Goal: Task Accomplishment & Management: Use online tool/utility

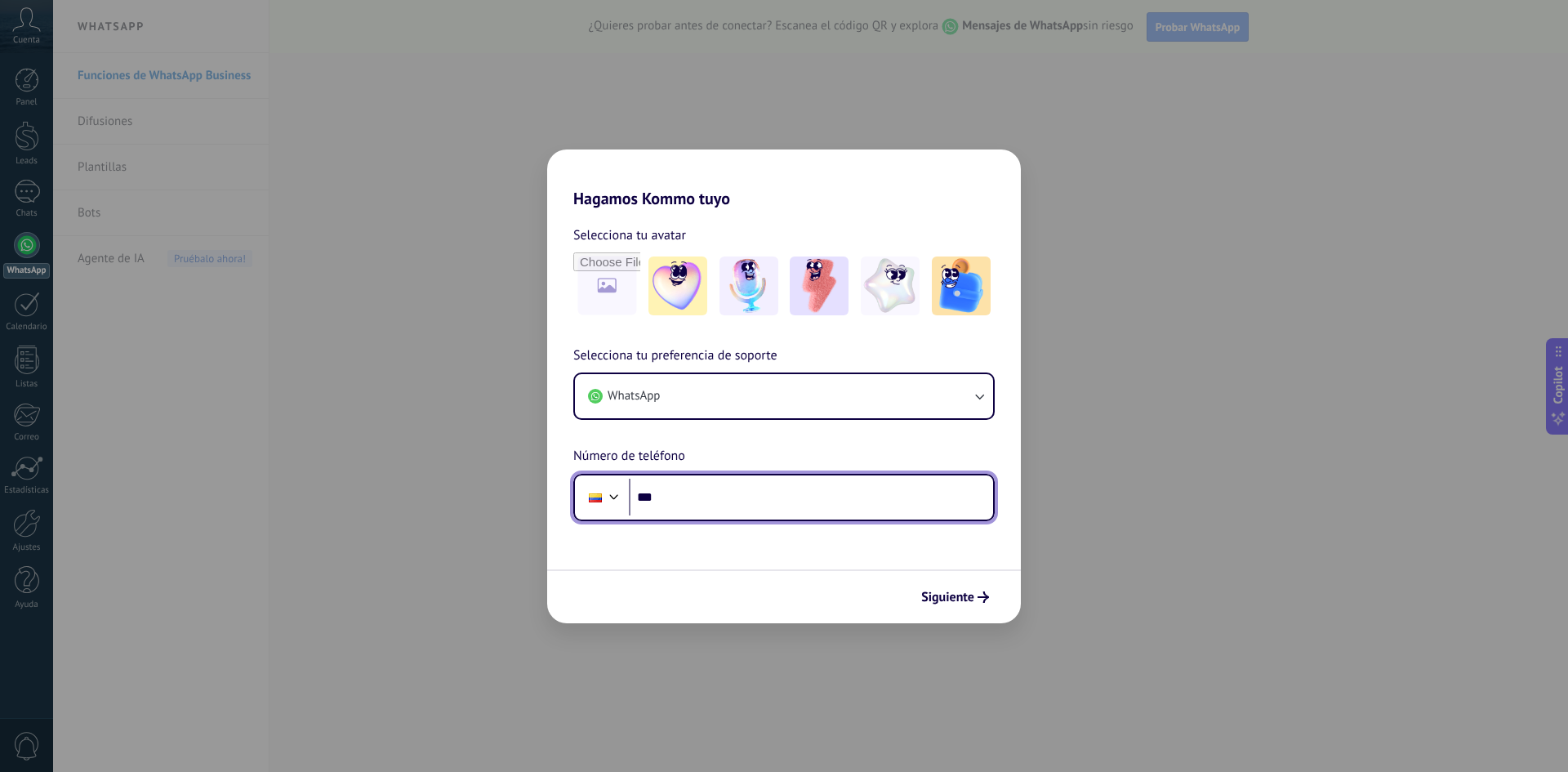
click at [705, 495] on input "***" at bounding box center [811, 497] width 364 height 38
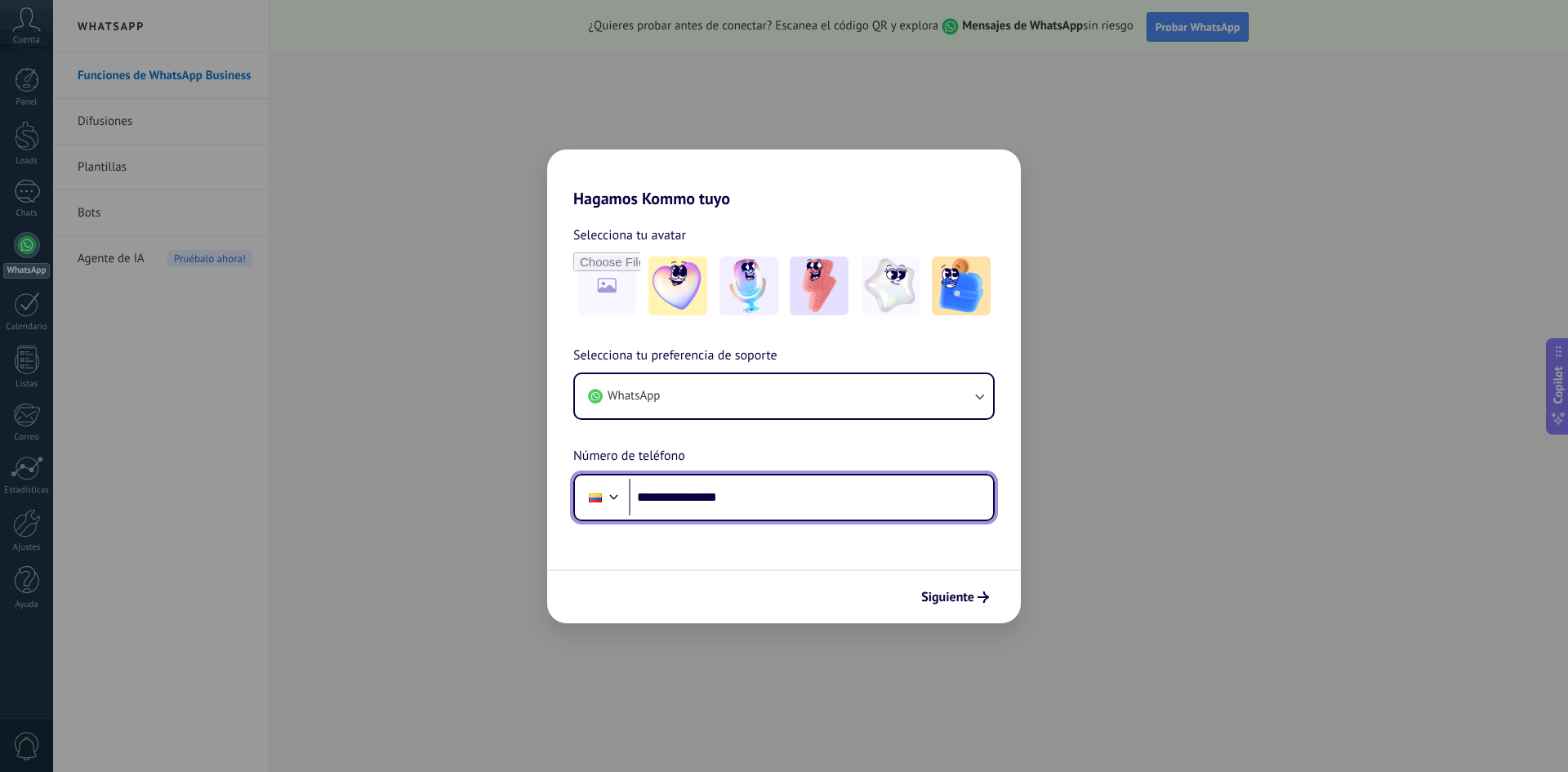
type input "**********"
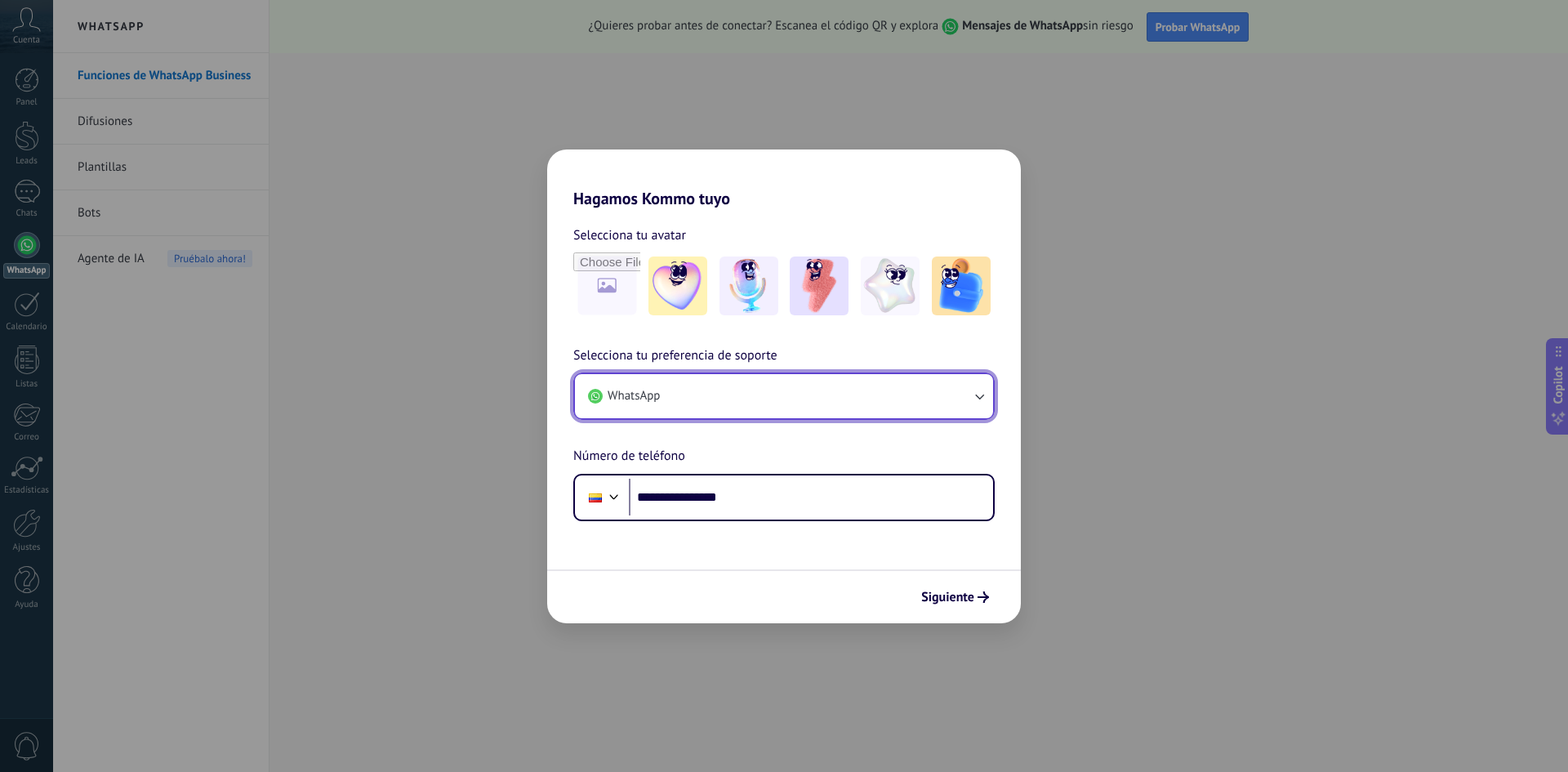
click at [757, 403] on button "WhatsApp" at bounding box center [784, 396] width 418 height 44
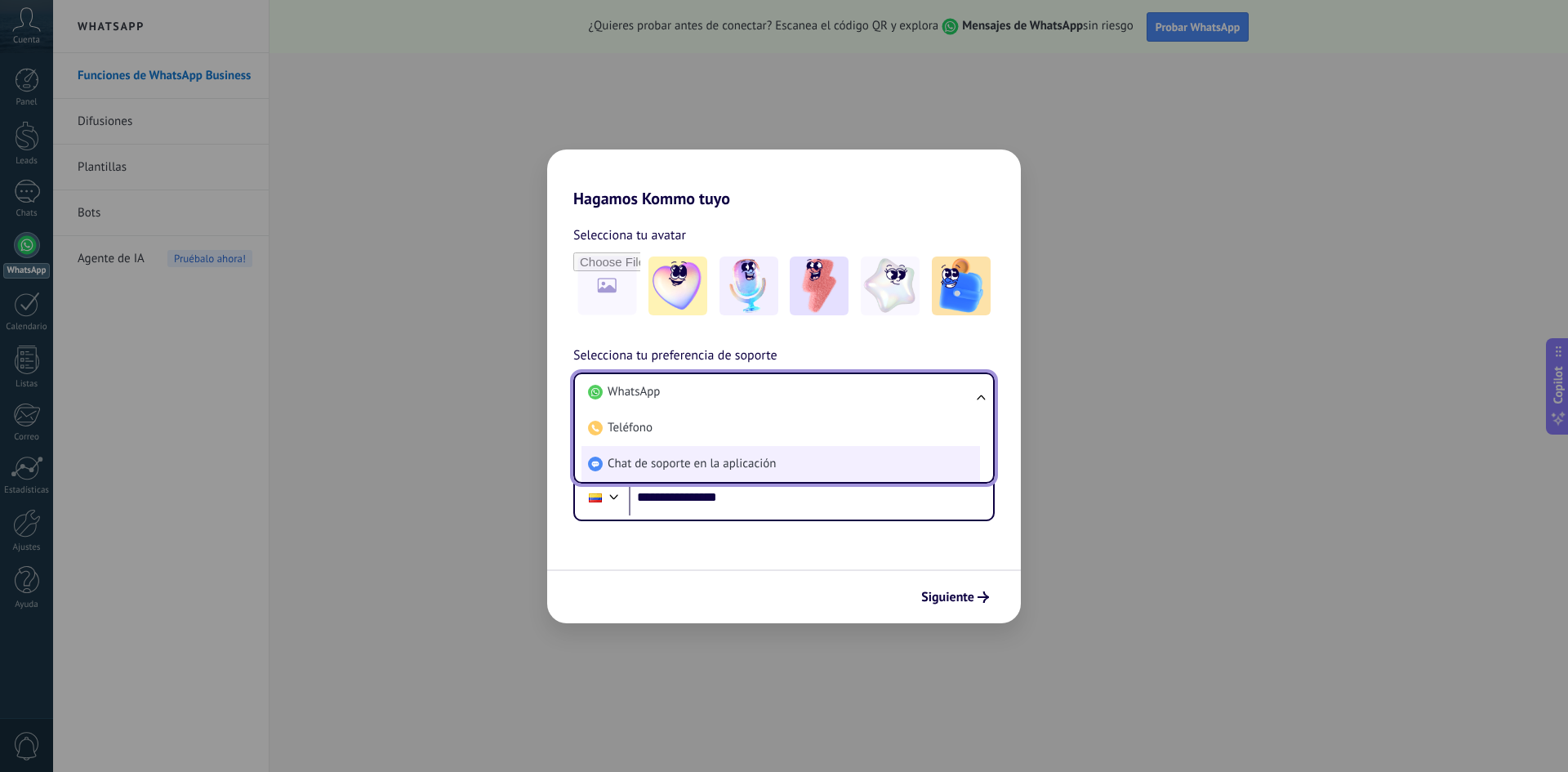
click at [760, 468] on span "Chat de soporte en la aplicación" at bounding box center [691, 464] width 169 height 16
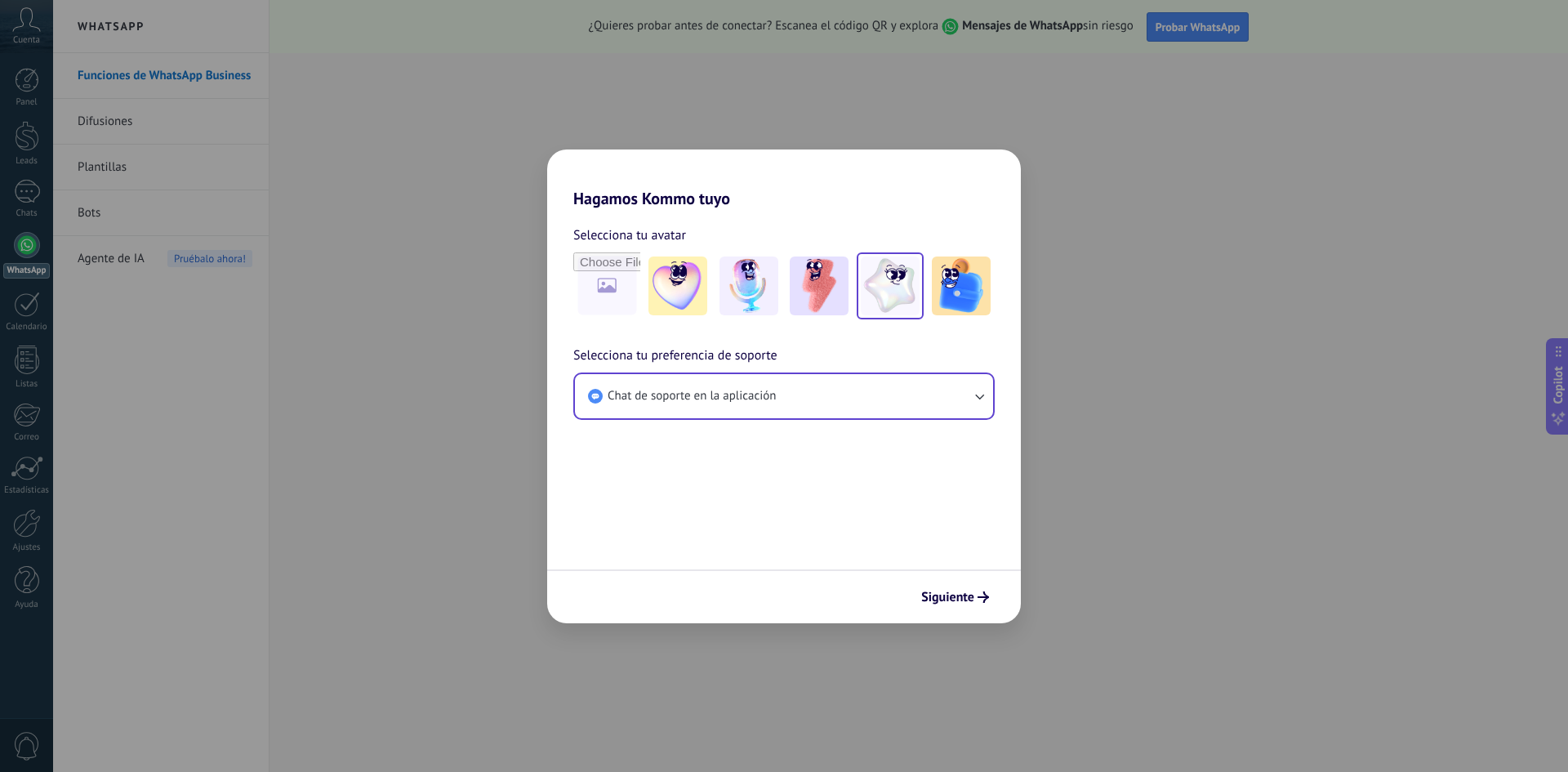
click at [902, 294] on img at bounding box center [890, 285] width 59 height 59
click at [968, 605] on button "Siguiente" at bounding box center [955, 597] width 83 height 28
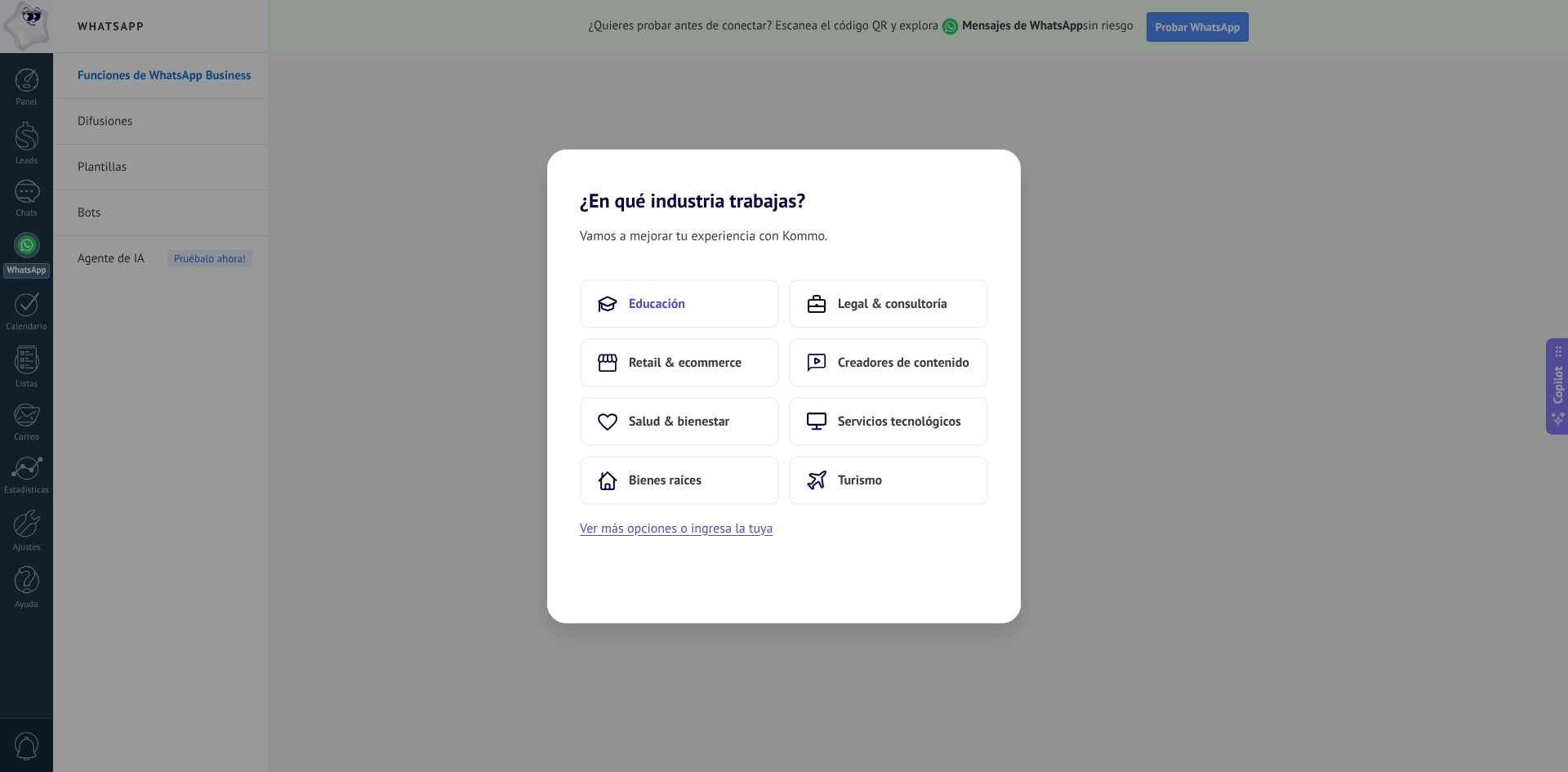
click at [710, 309] on button "Educación" at bounding box center [679, 304] width 199 height 49
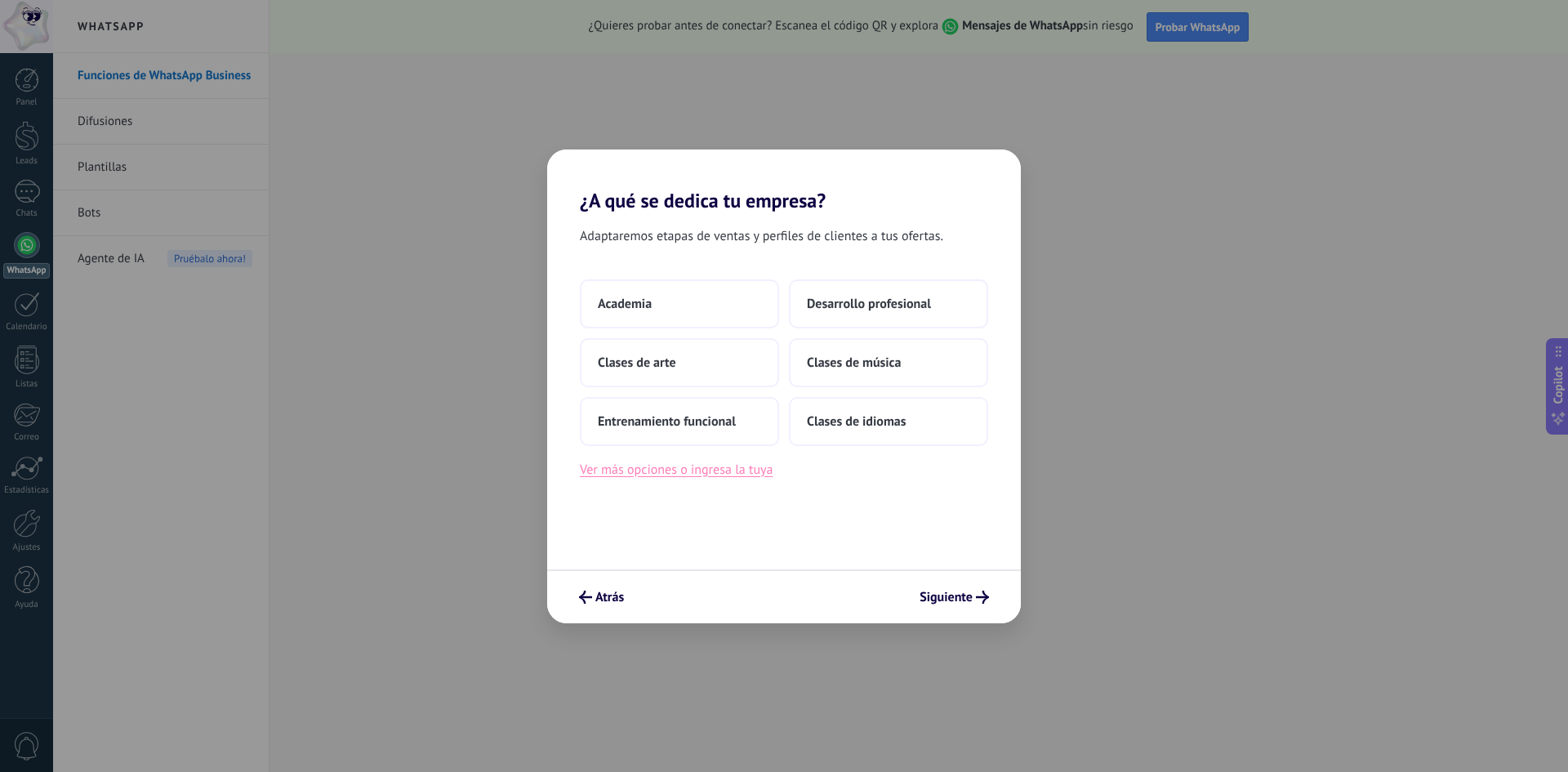
click at [737, 478] on button "Ver más opciones o ingresa la tuya" at bounding box center [677, 469] width 193 height 21
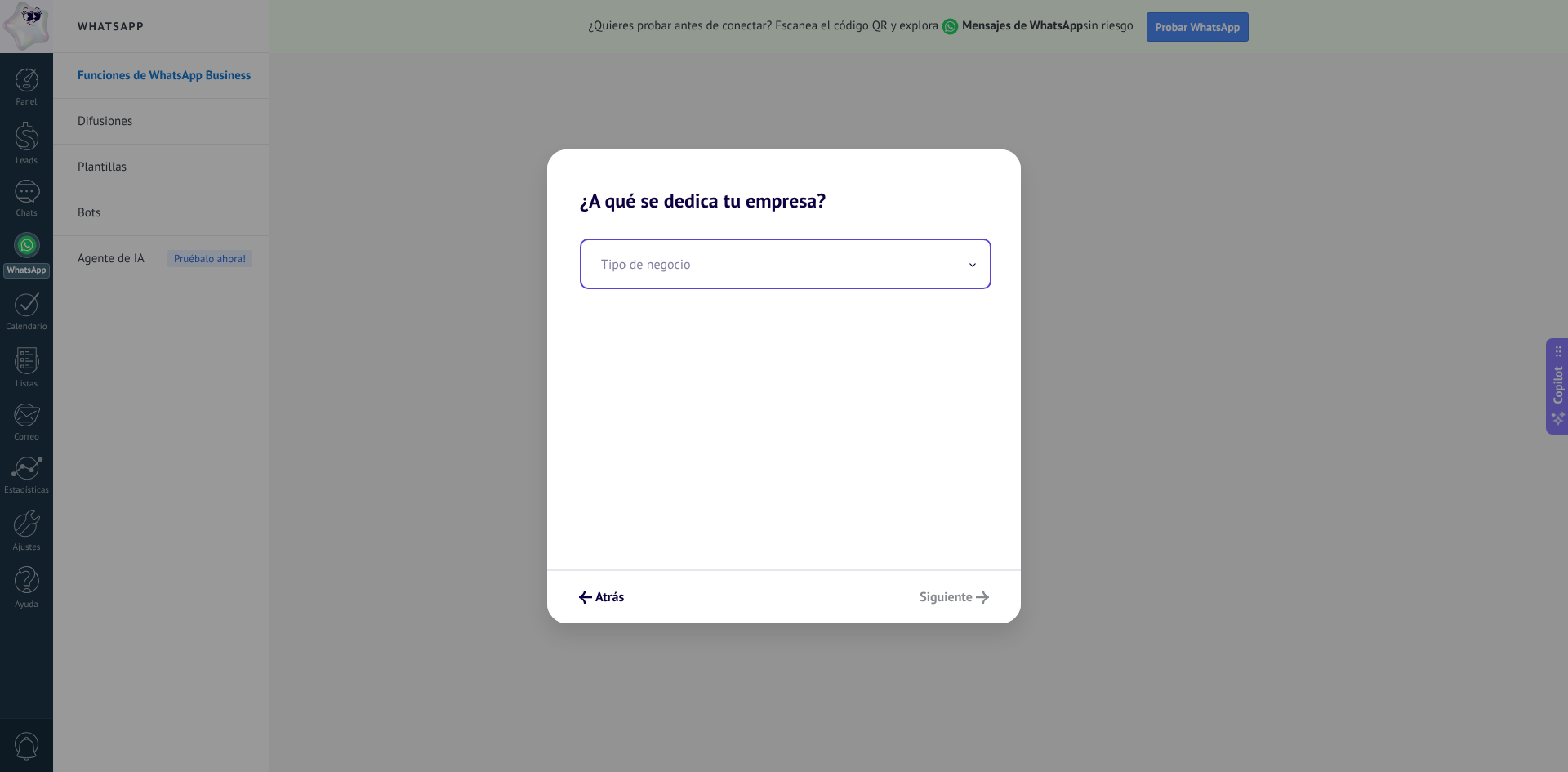
click at [728, 280] on input "text" at bounding box center [785, 263] width 409 height 47
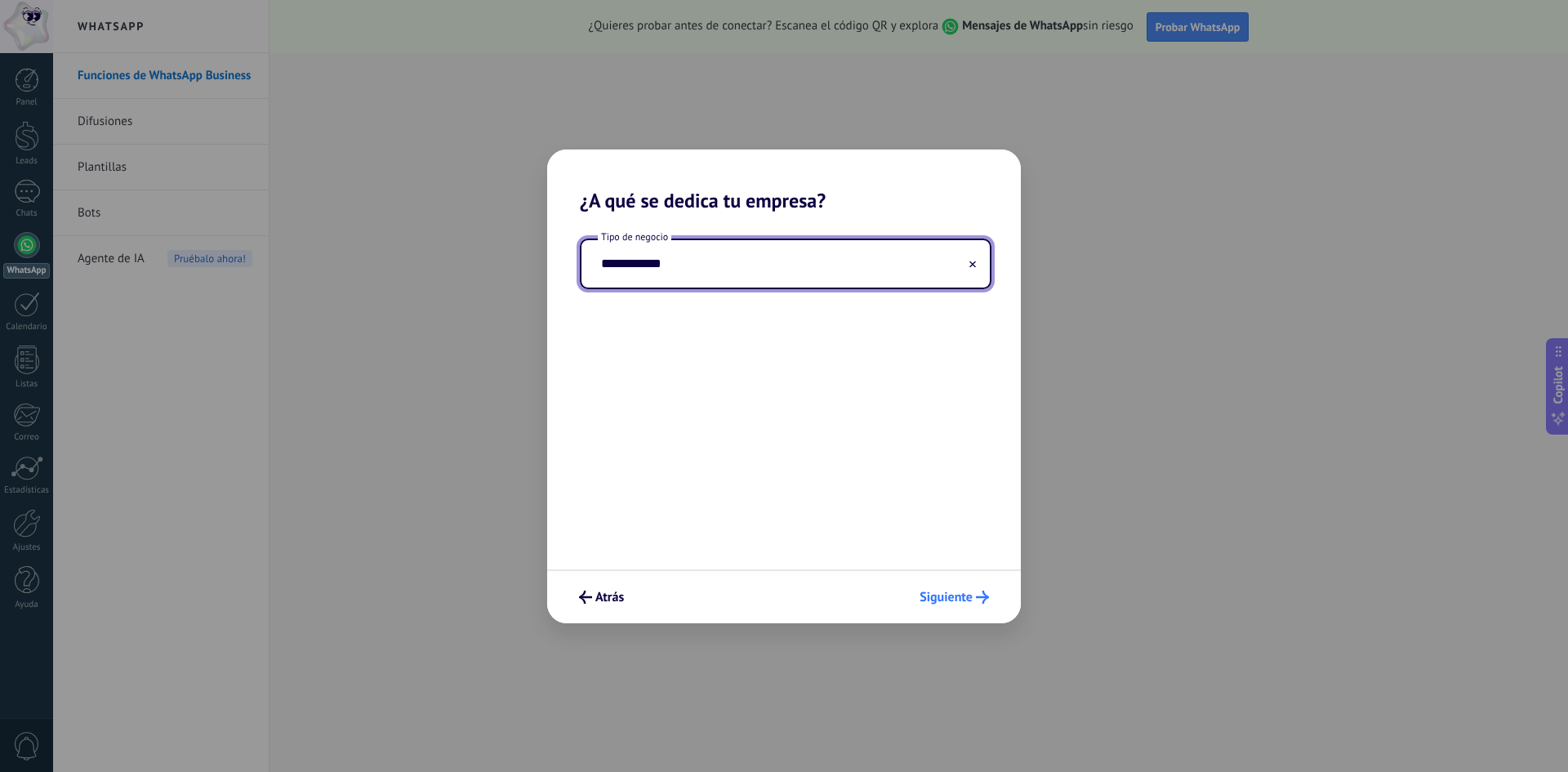
type input "**********"
click at [942, 607] on button "Siguiente" at bounding box center [954, 597] width 84 height 28
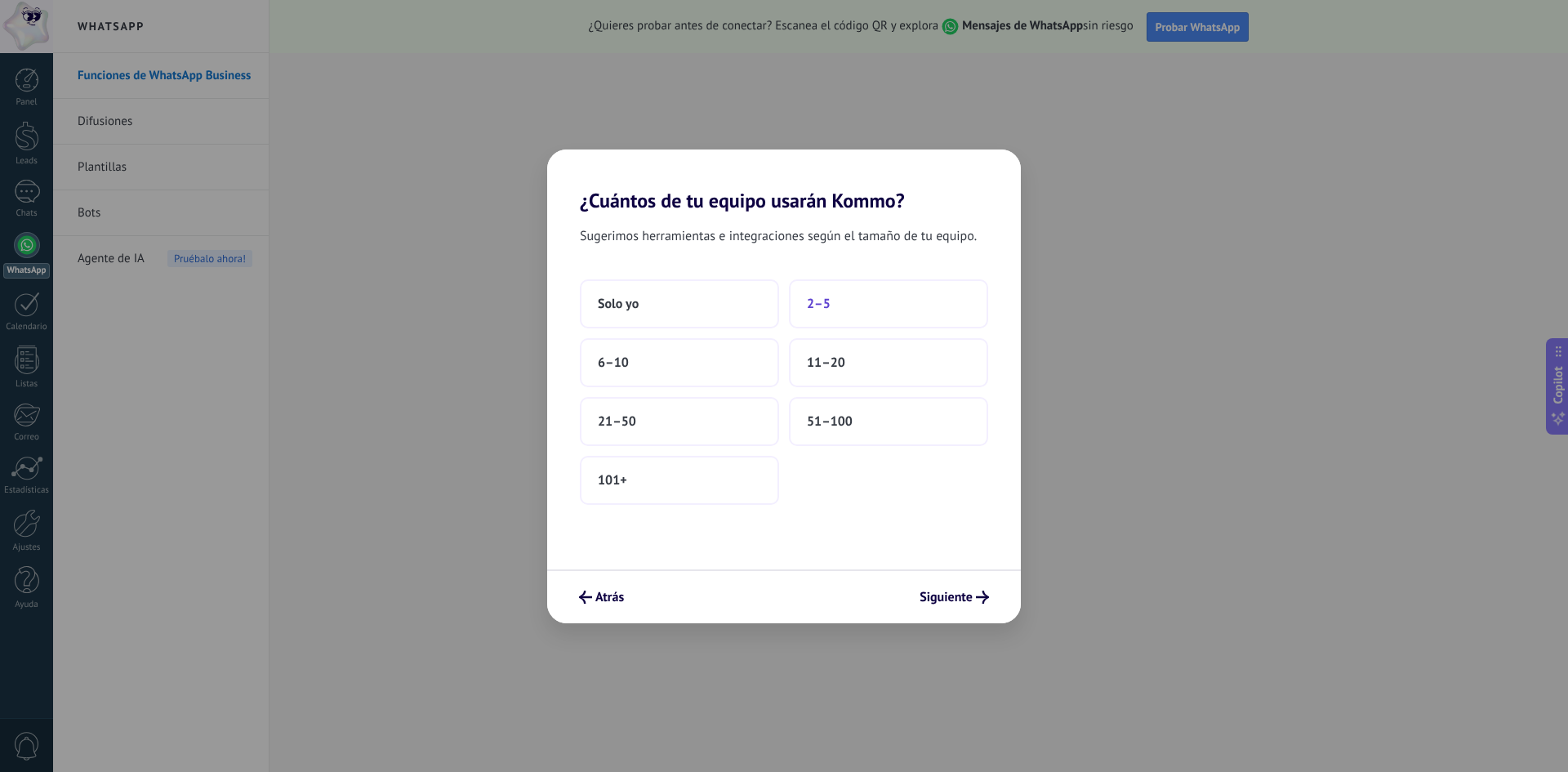
click at [821, 294] on button "2–5" at bounding box center [889, 304] width 199 height 49
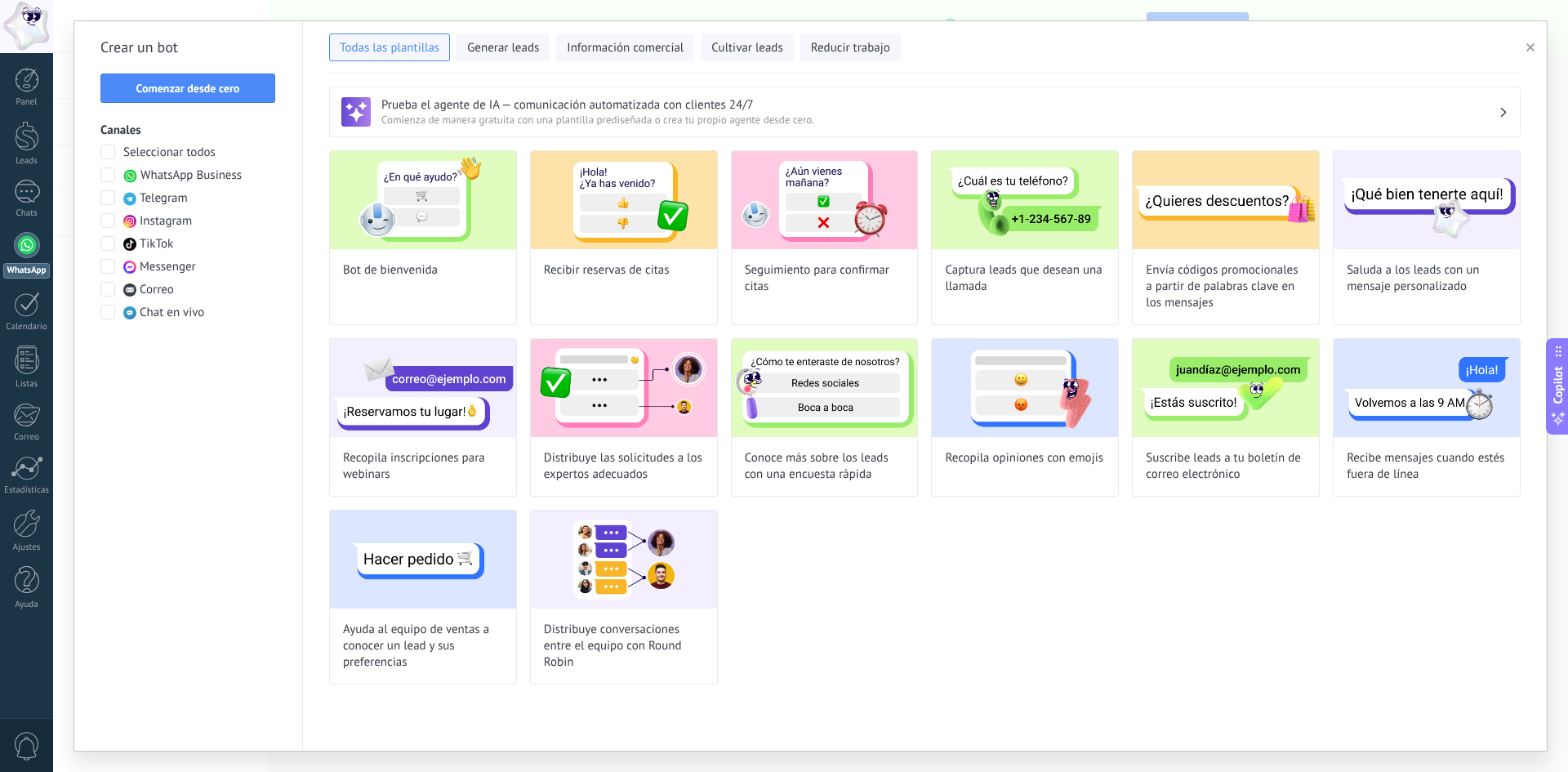
click at [109, 309] on span at bounding box center [107, 311] width 14 height 14
click at [106, 173] on span at bounding box center [107, 174] width 14 height 14
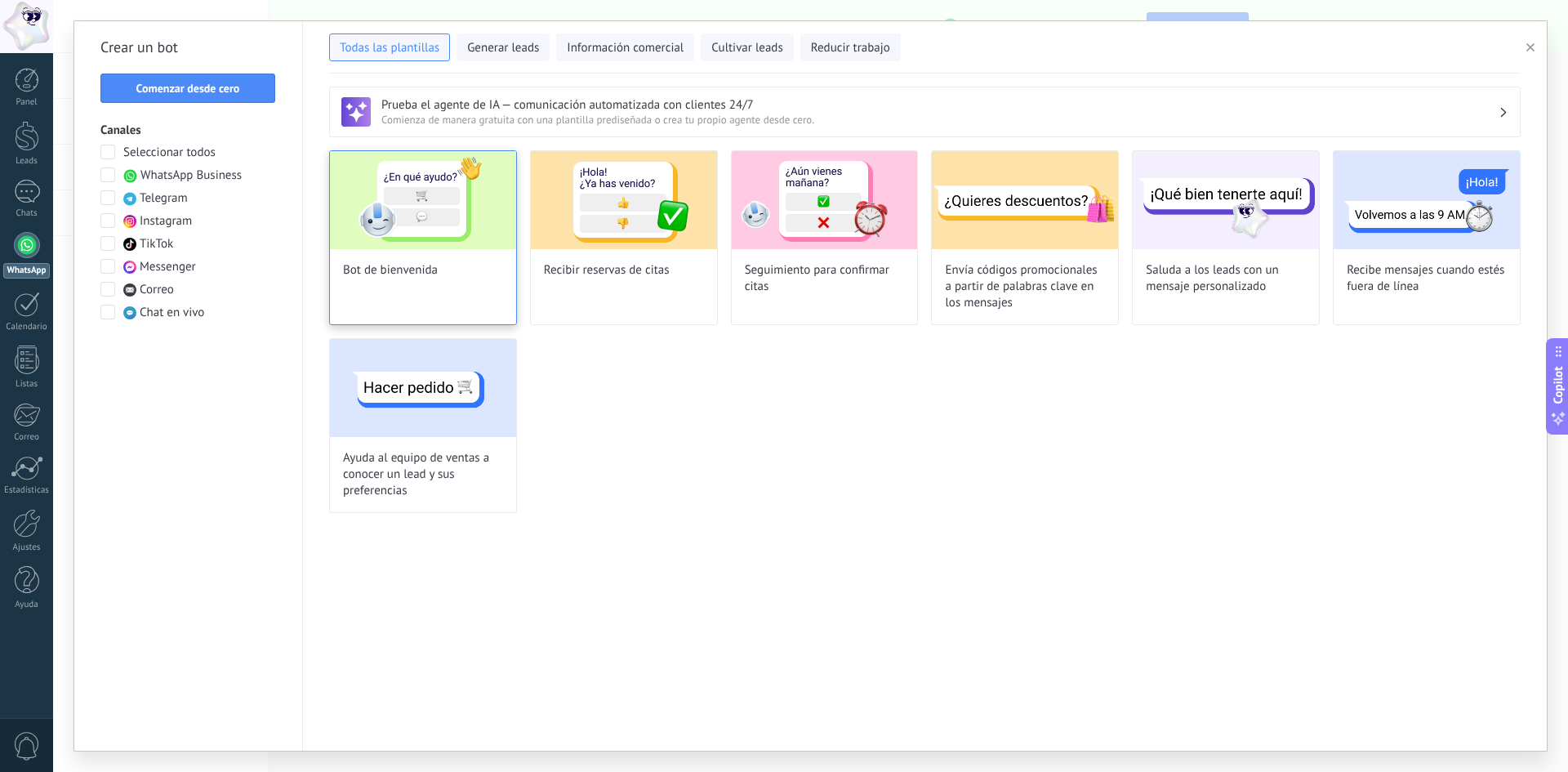
click at [404, 277] on span "Bot de bienvenida" at bounding box center [390, 270] width 94 height 16
type input "**********"
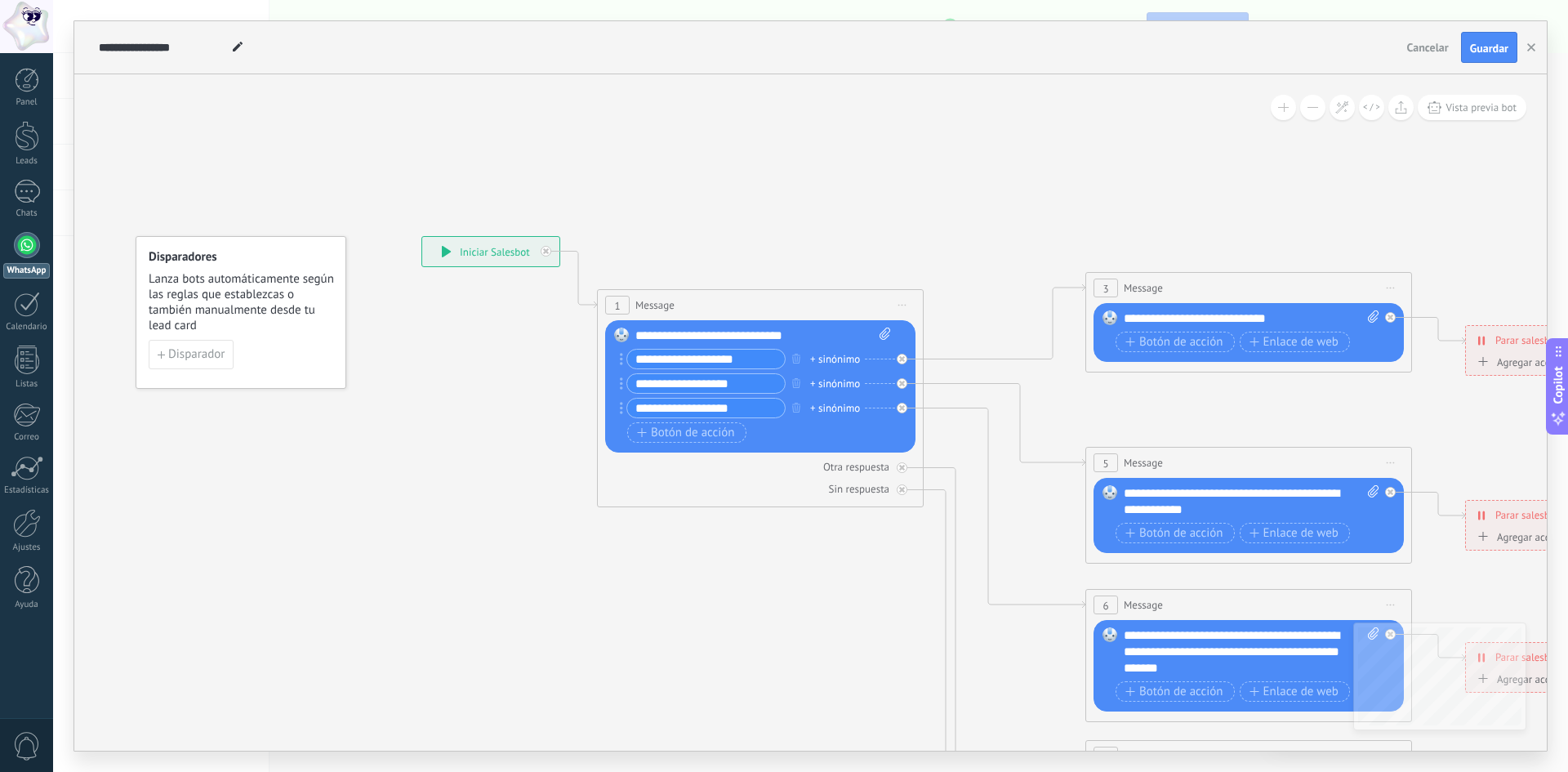
drag, startPoint x: 1060, startPoint y: 238, endPoint x: 909, endPoint y: 224, distance: 151.6
drag, startPoint x: 909, startPoint y: 223, endPoint x: 1275, endPoint y: 174, distance: 369.3
drag, startPoint x: 1493, startPoint y: 349, endPoint x: 1464, endPoint y: 330, distance: 34.7
click at [1464, 330] on div "**********" at bounding box center [1583, 322] width 304 height 29
click at [1412, 397] on icon at bounding box center [1286, 643] width 2545 height 1632
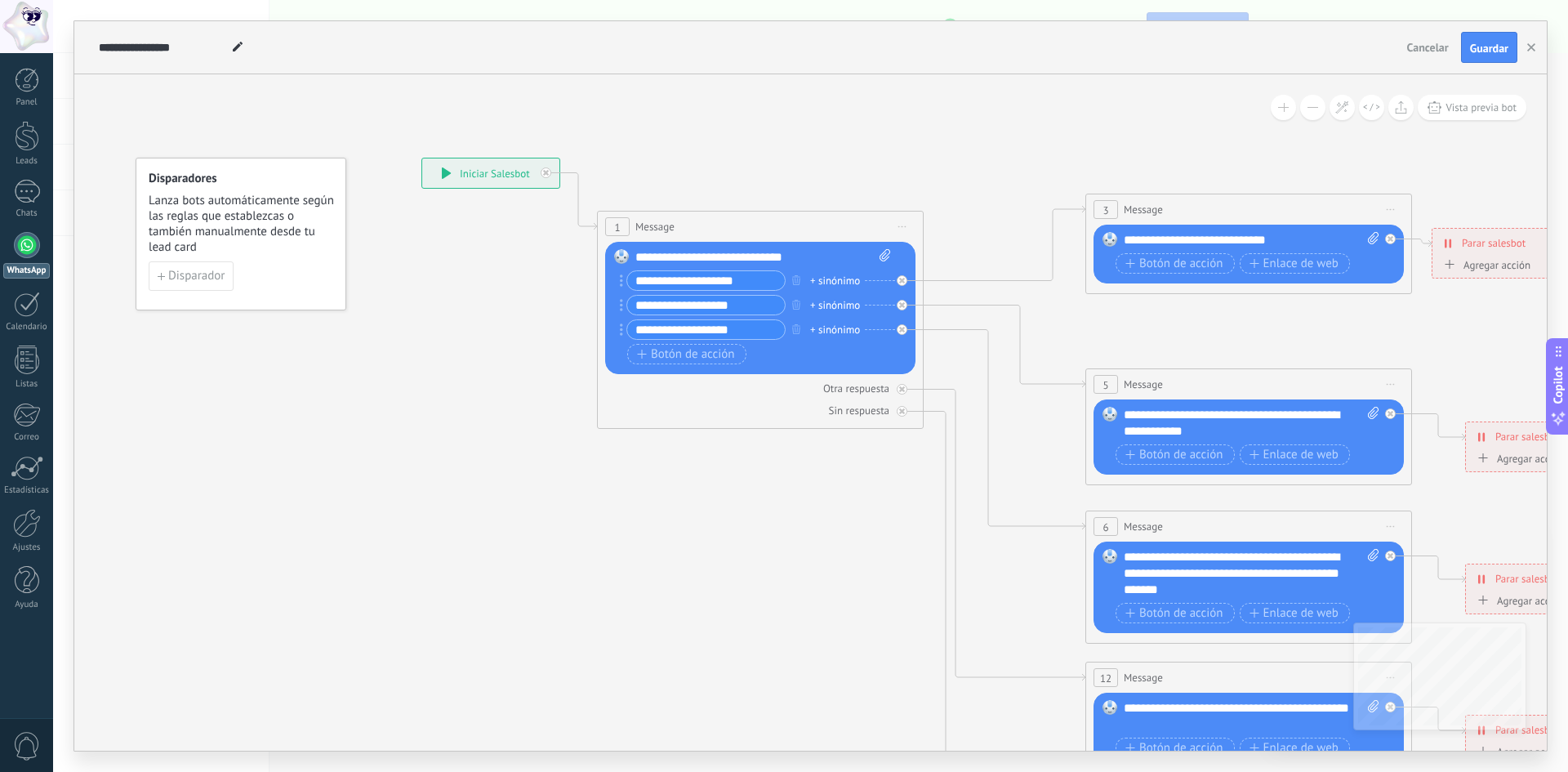
click at [1416, 40] on button "Cancelar" at bounding box center [1427, 46] width 55 height 24
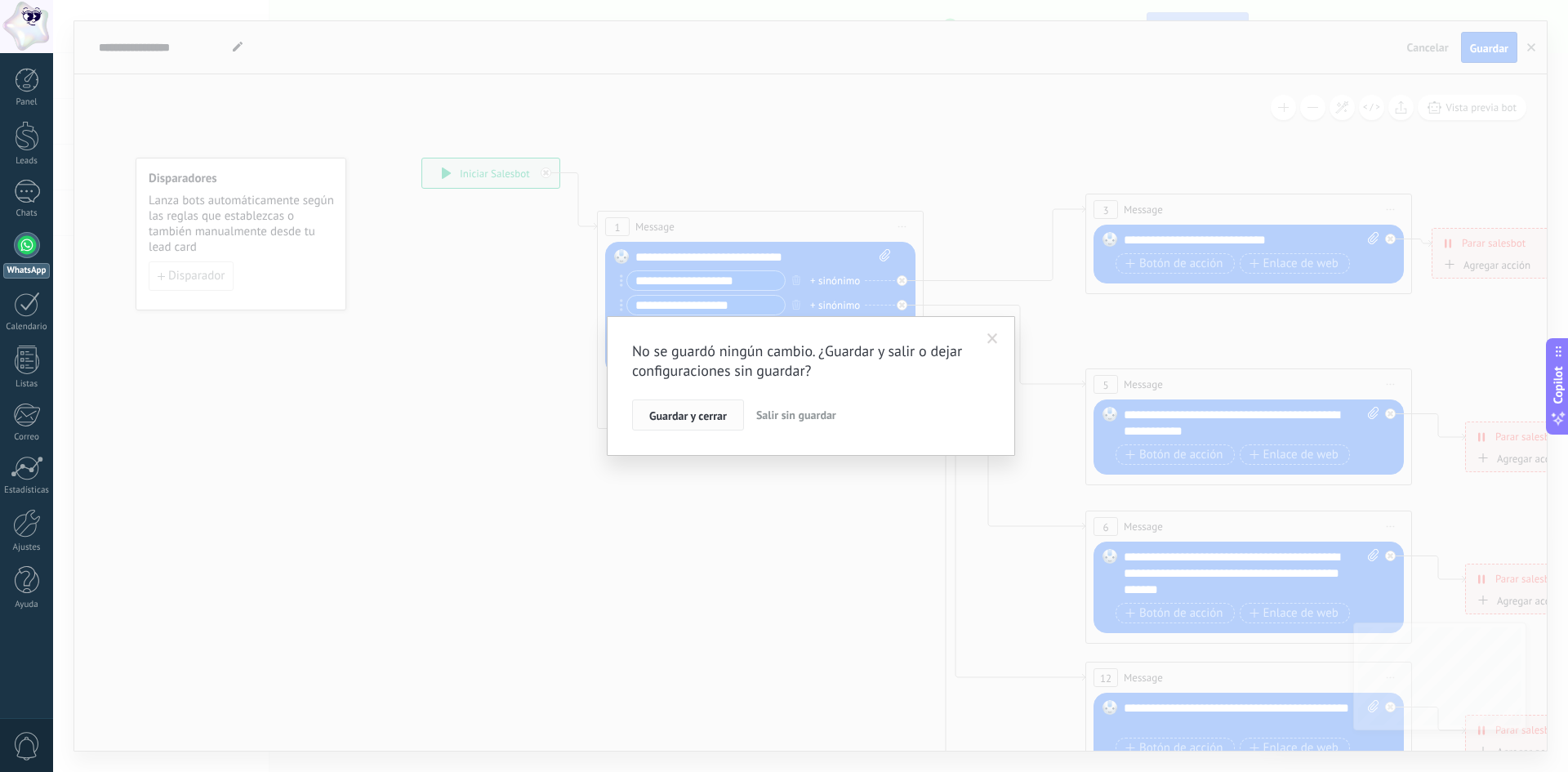
click at [671, 410] on span "Guardar y cerrar" at bounding box center [688, 415] width 78 height 12
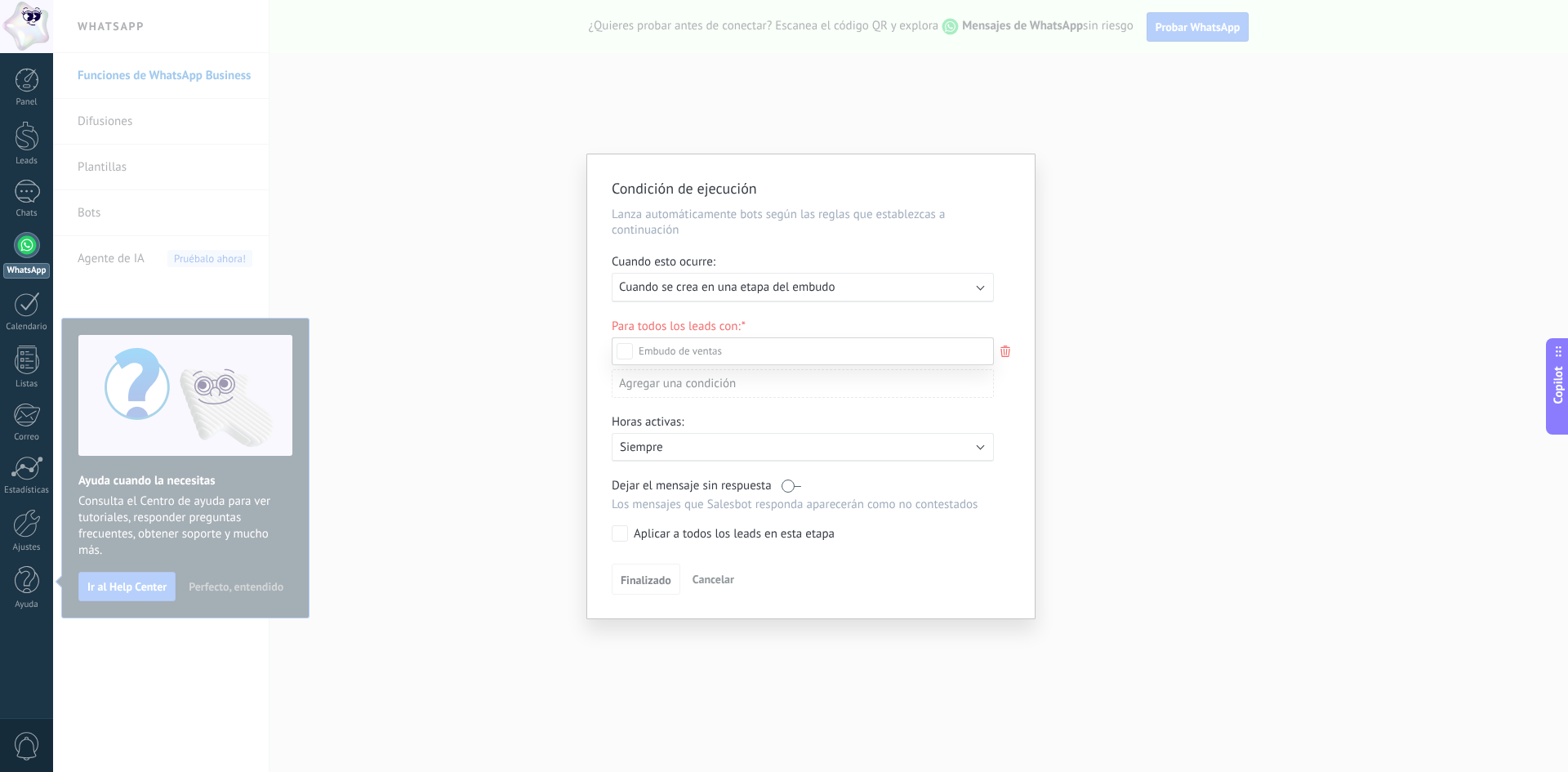
click at [37, 21] on div at bounding box center [26, 26] width 53 height 53
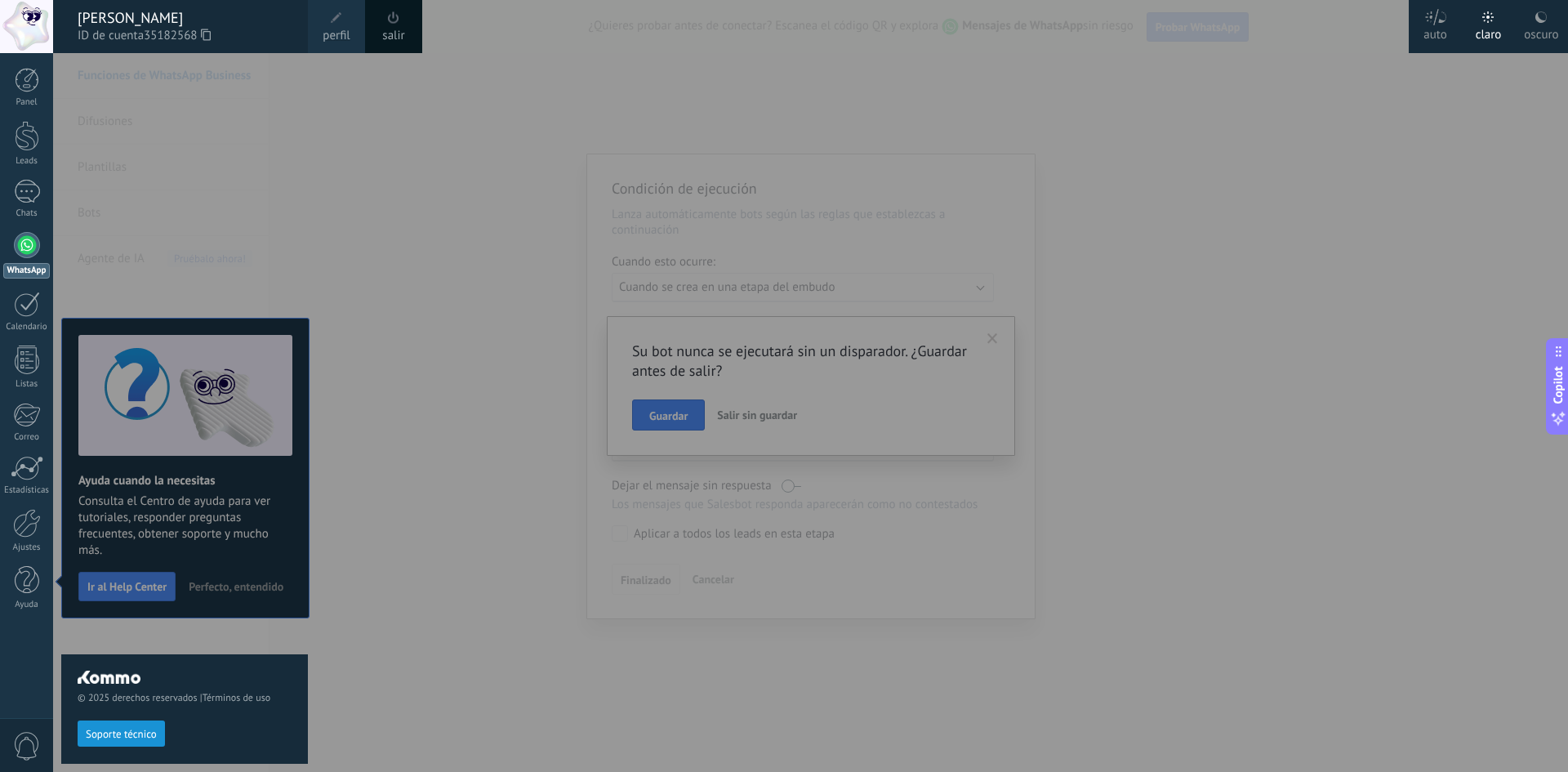
click at [470, 142] on div at bounding box center [837, 386] width 1568 height 772
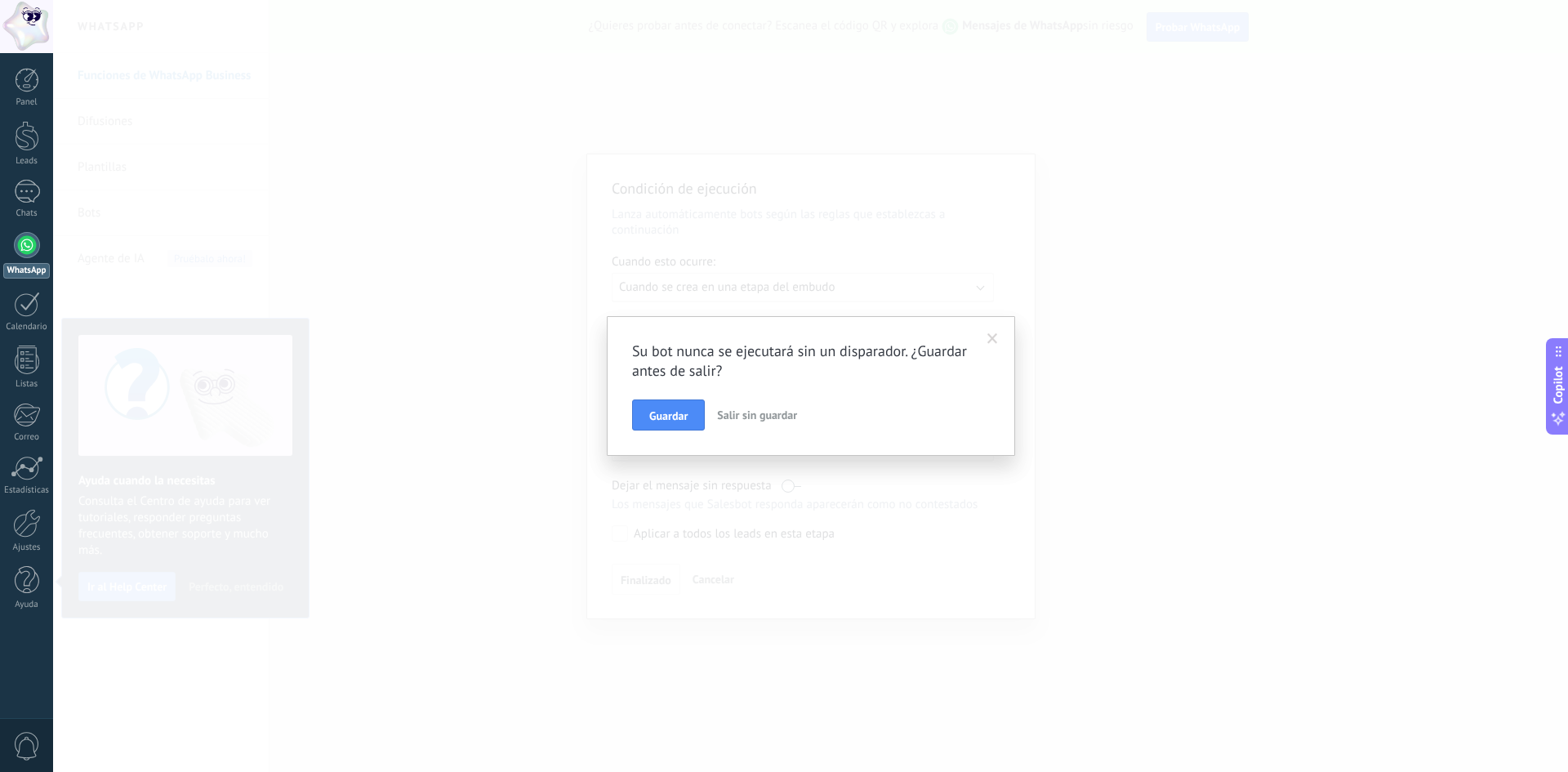
click at [38, 23] on div at bounding box center [26, 26] width 53 height 53
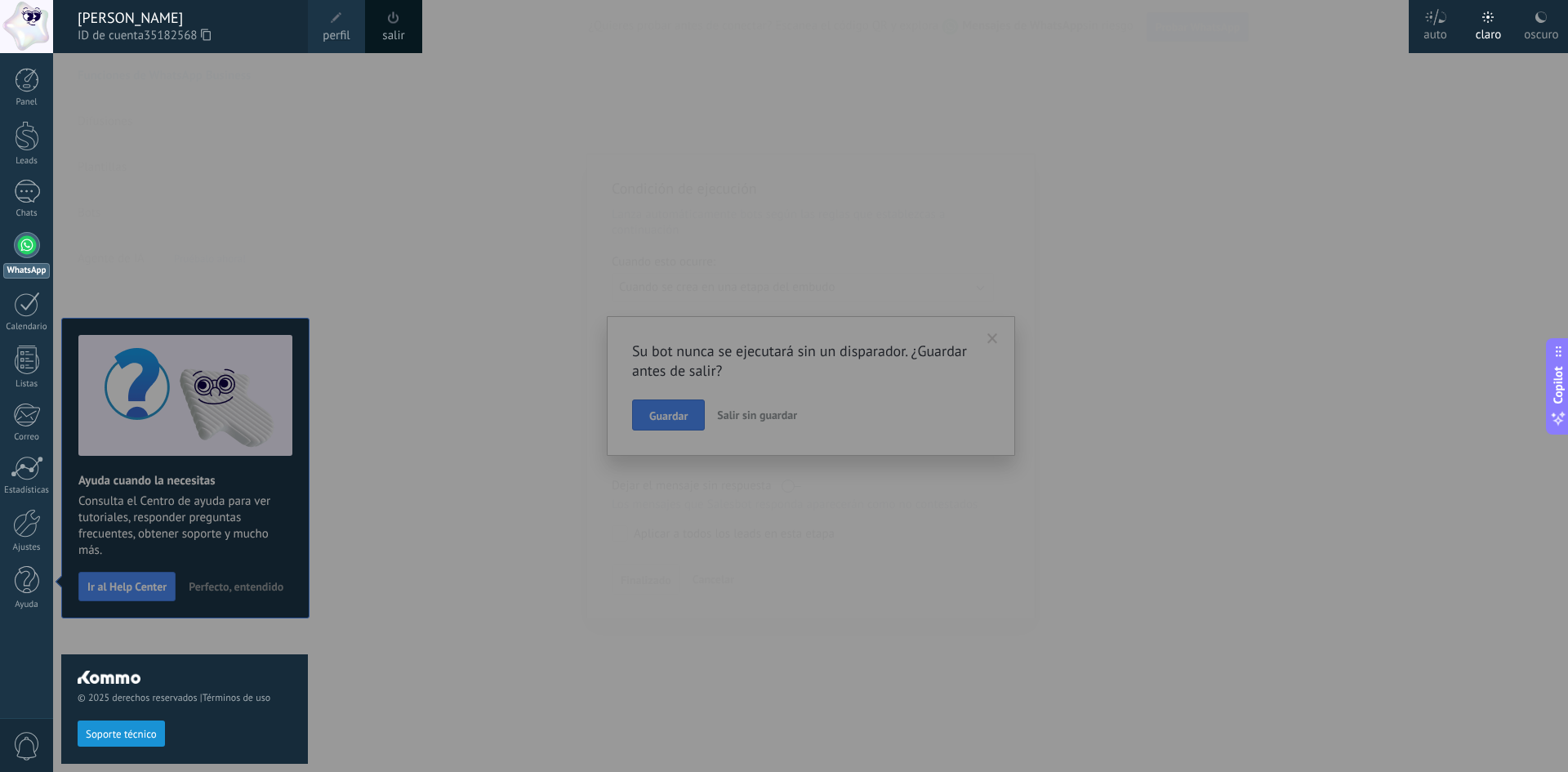
click at [408, 98] on div at bounding box center [837, 386] width 1568 height 772
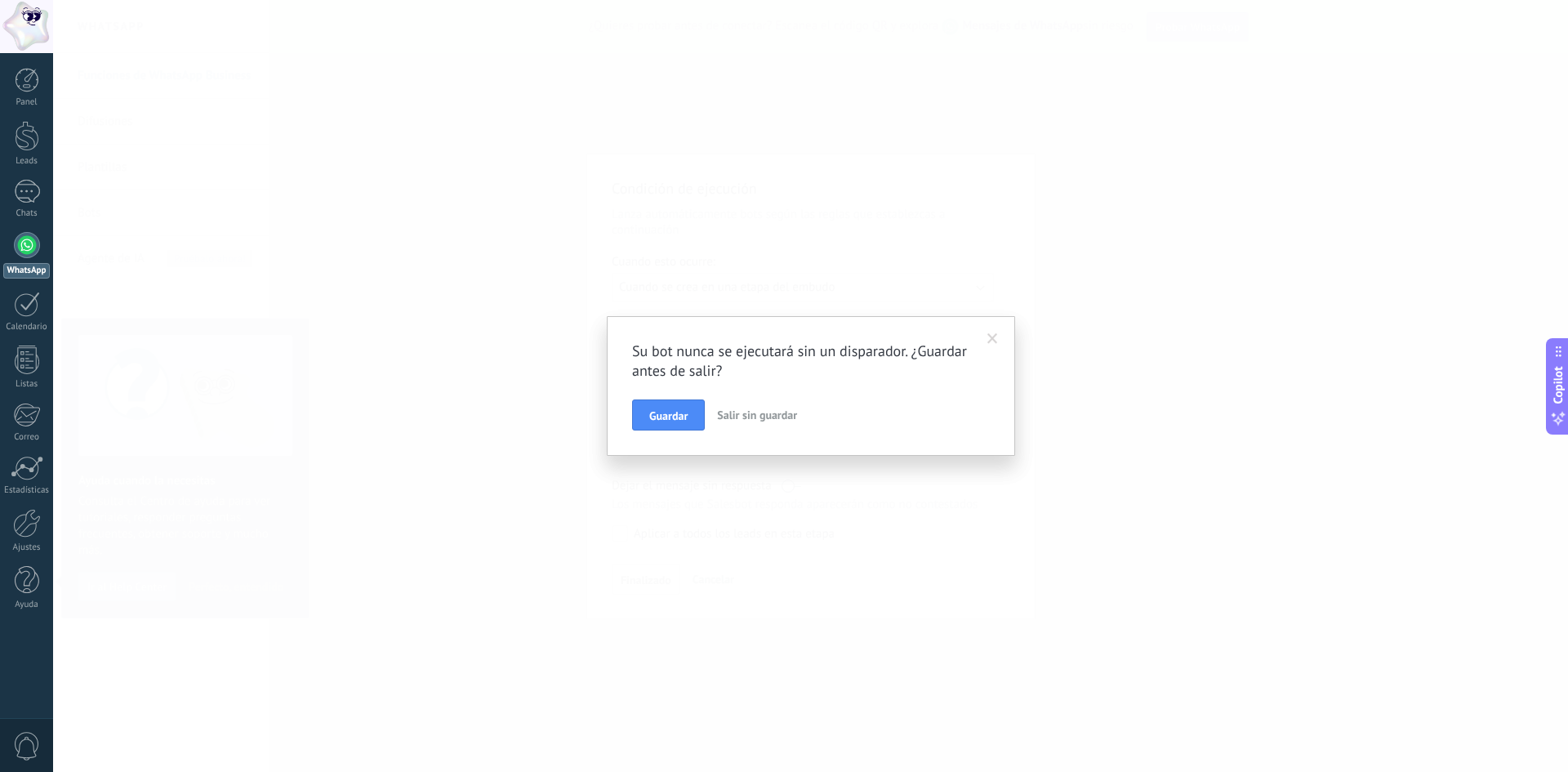
click at [760, 414] on span "Salir sin guardar" at bounding box center [757, 414] width 80 height 14
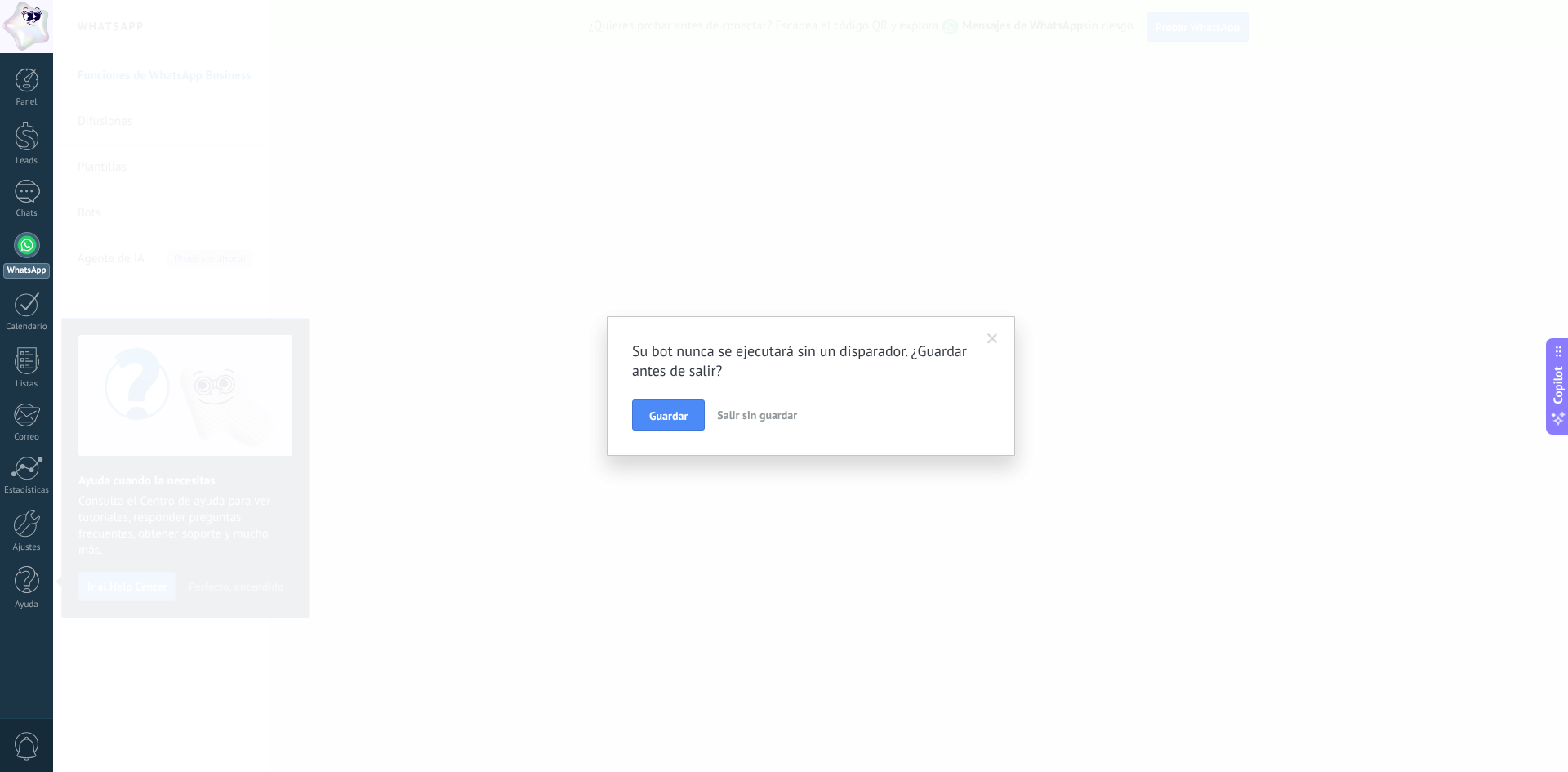
click at [784, 414] on span "Salir sin guardar" at bounding box center [757, 414] width 80 height 14
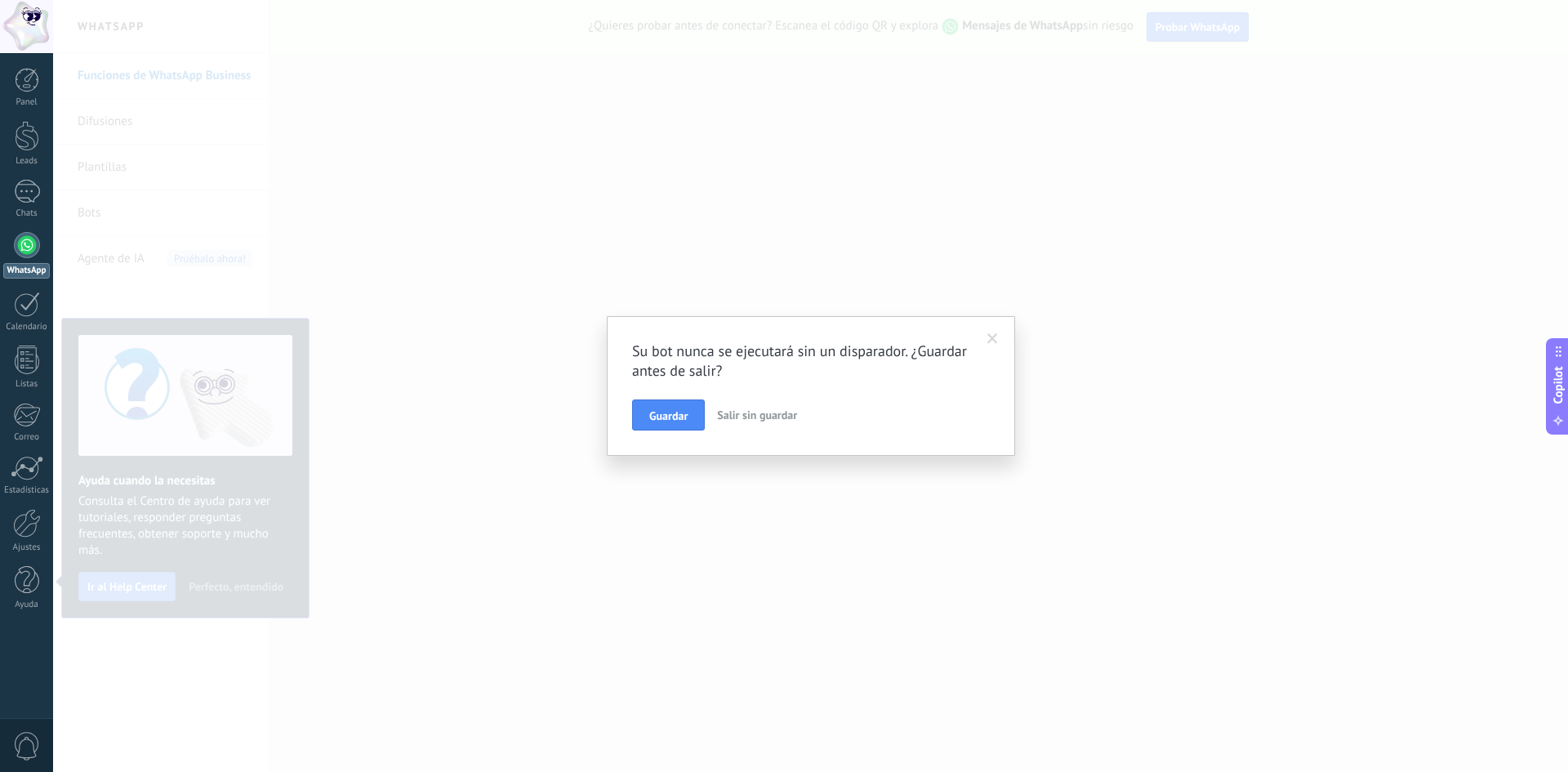
click at [987, 332] on span at bounding box center [993, 338] width 27 height 28
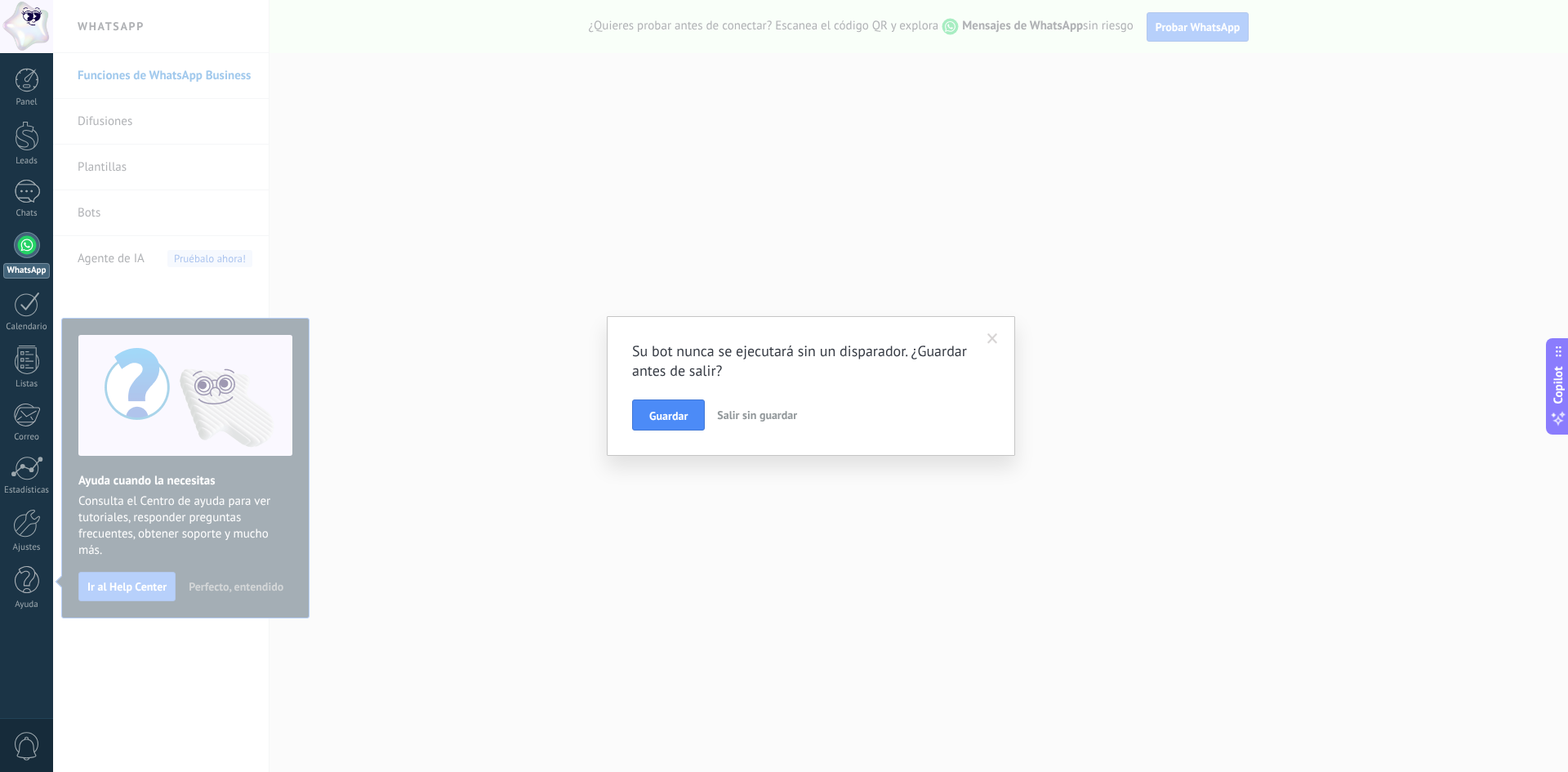
click at [767, 418] on span "Salir sin guardar" at bounding box center [757, 414] width 80 height 14
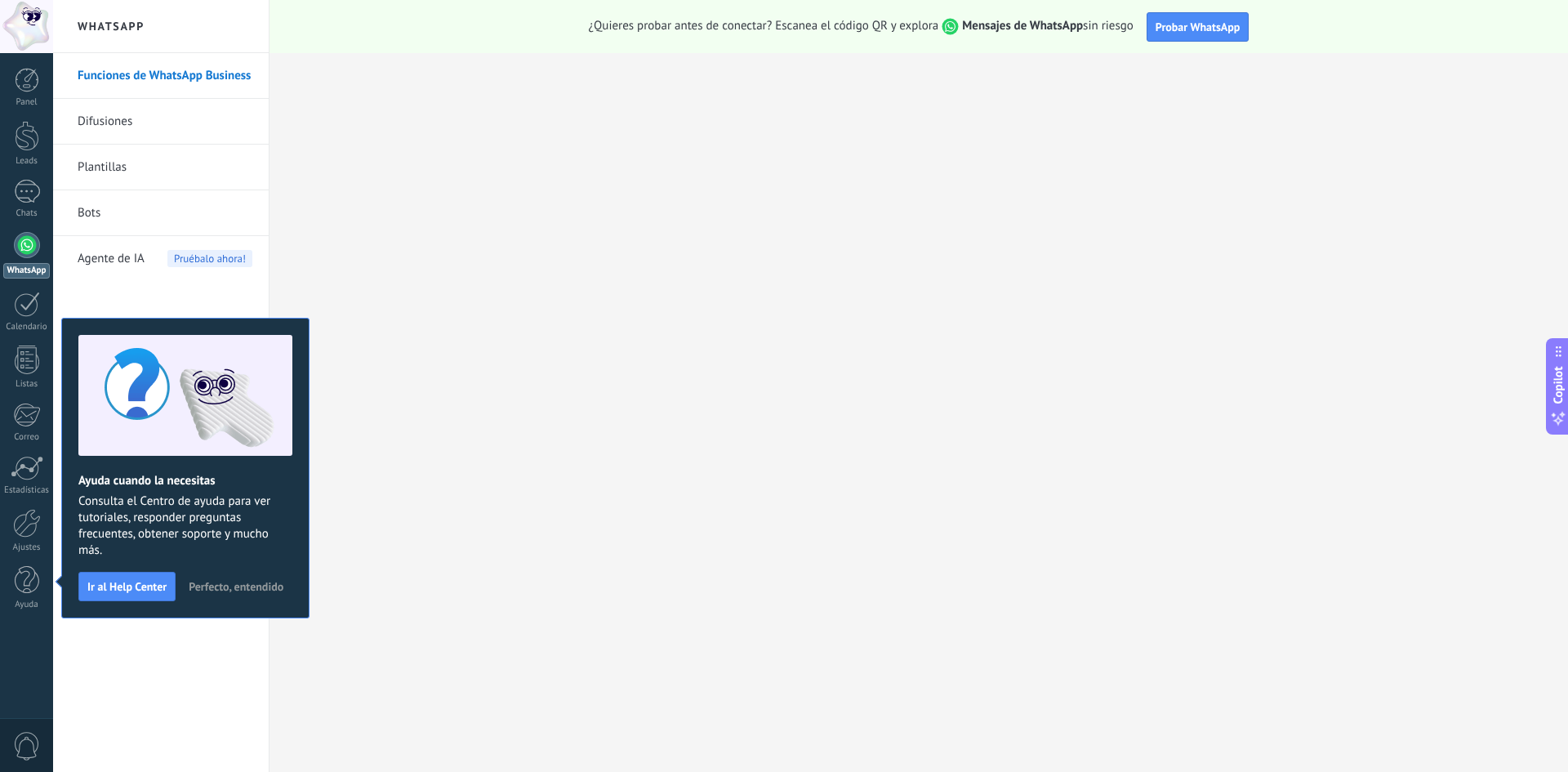
click at [767, 418] on div at bounding box center [811, 386] width 1515 height 772
